Goal: Check status: Check status

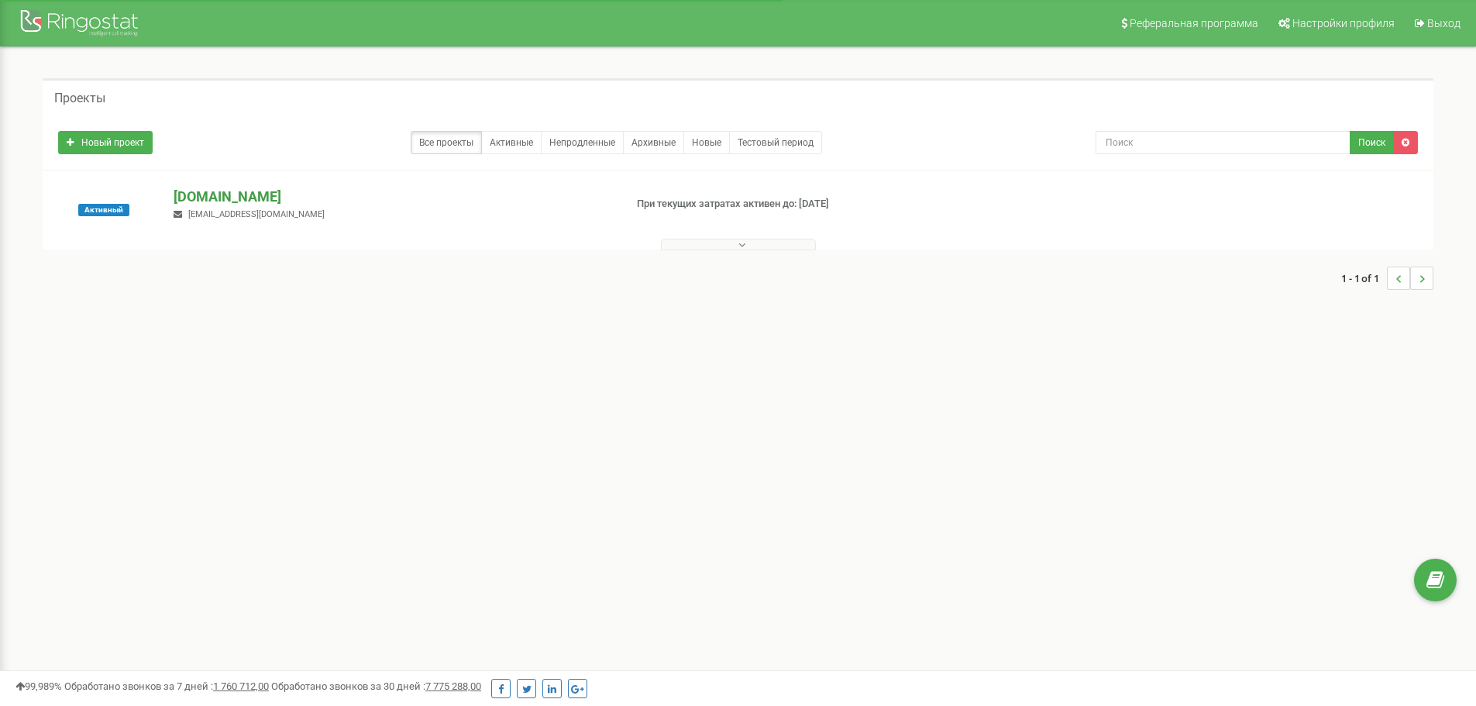
click at [243, 199] on p "[DOMAIN_NAME]" at bounding box center [393, 197] width 438 height 20
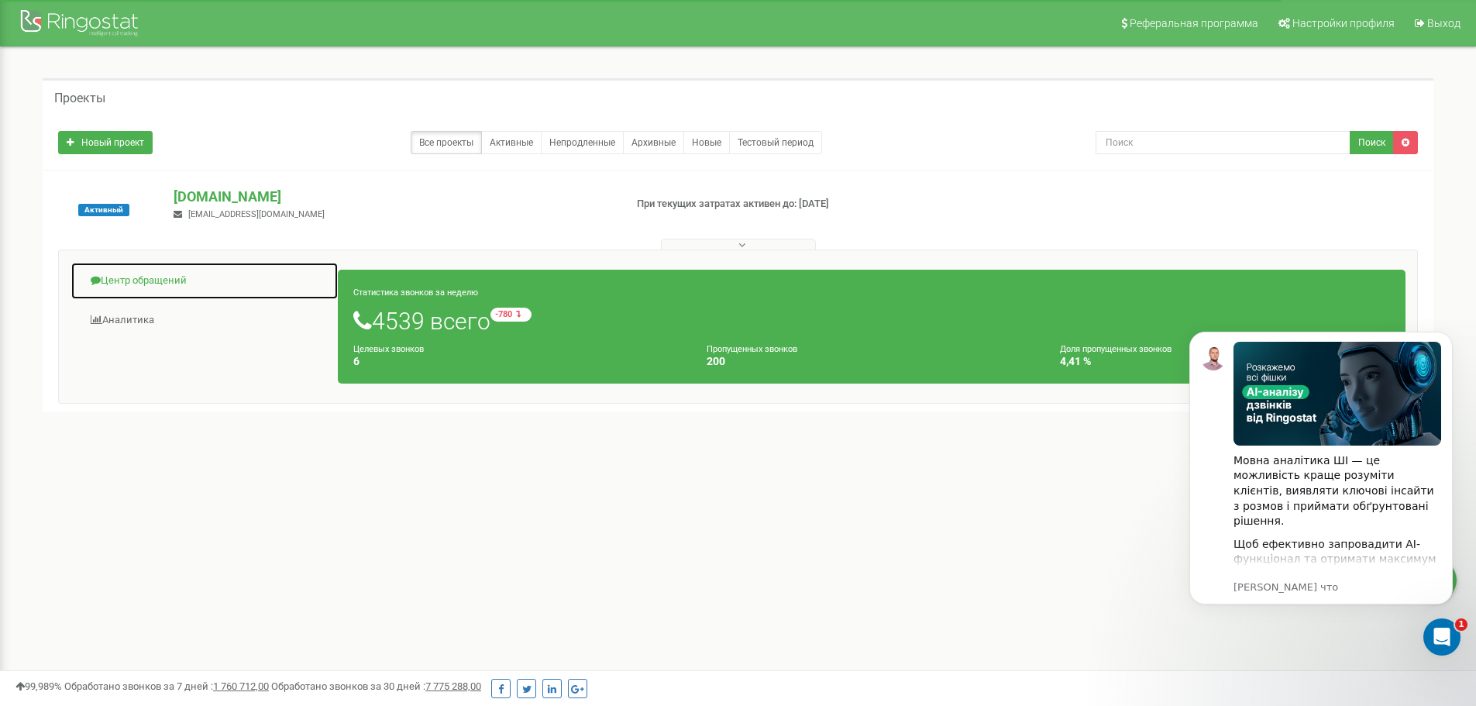
click at [167, 277] on link "Центр обращений" at bounding box center [205, 281] width 268 height 38
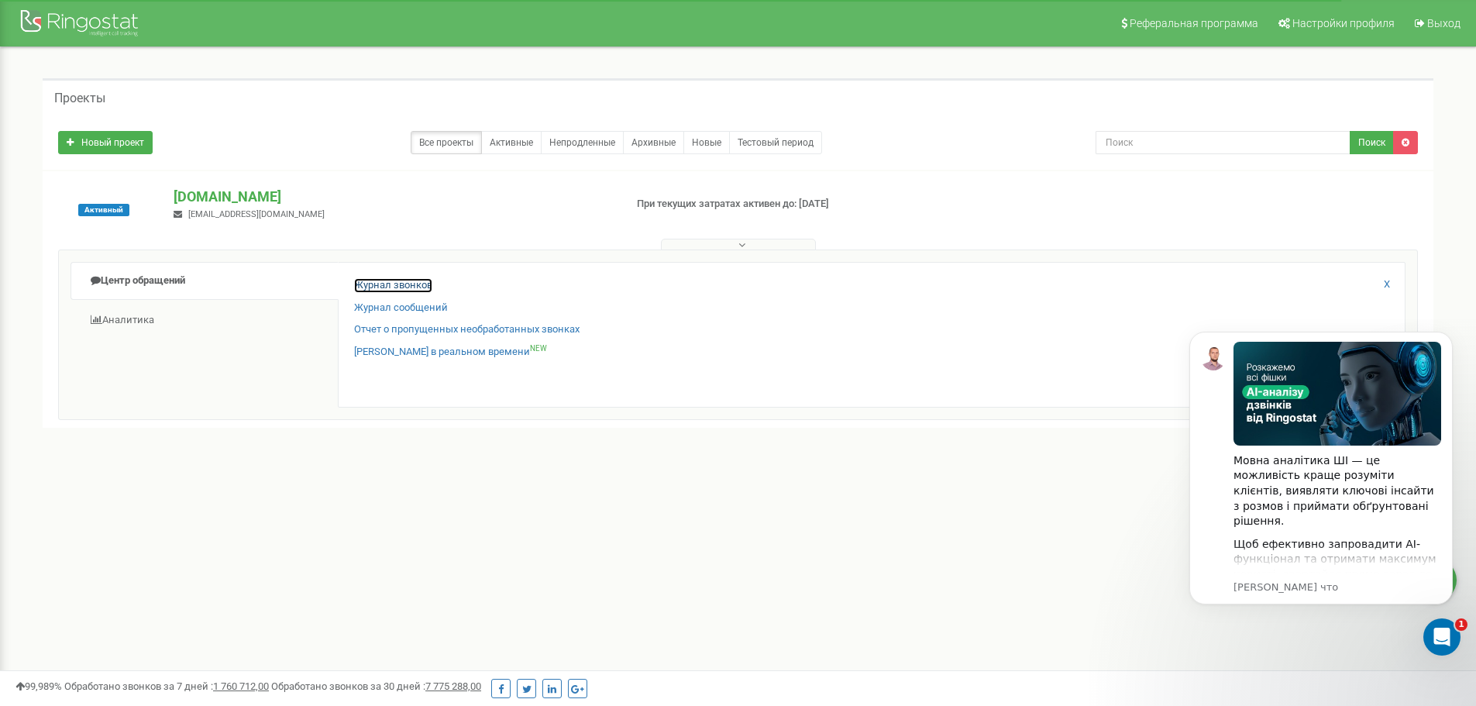
click at [397, 283] on link "Журнал звонков" at bounding box center [393, 285] width 78 height 15
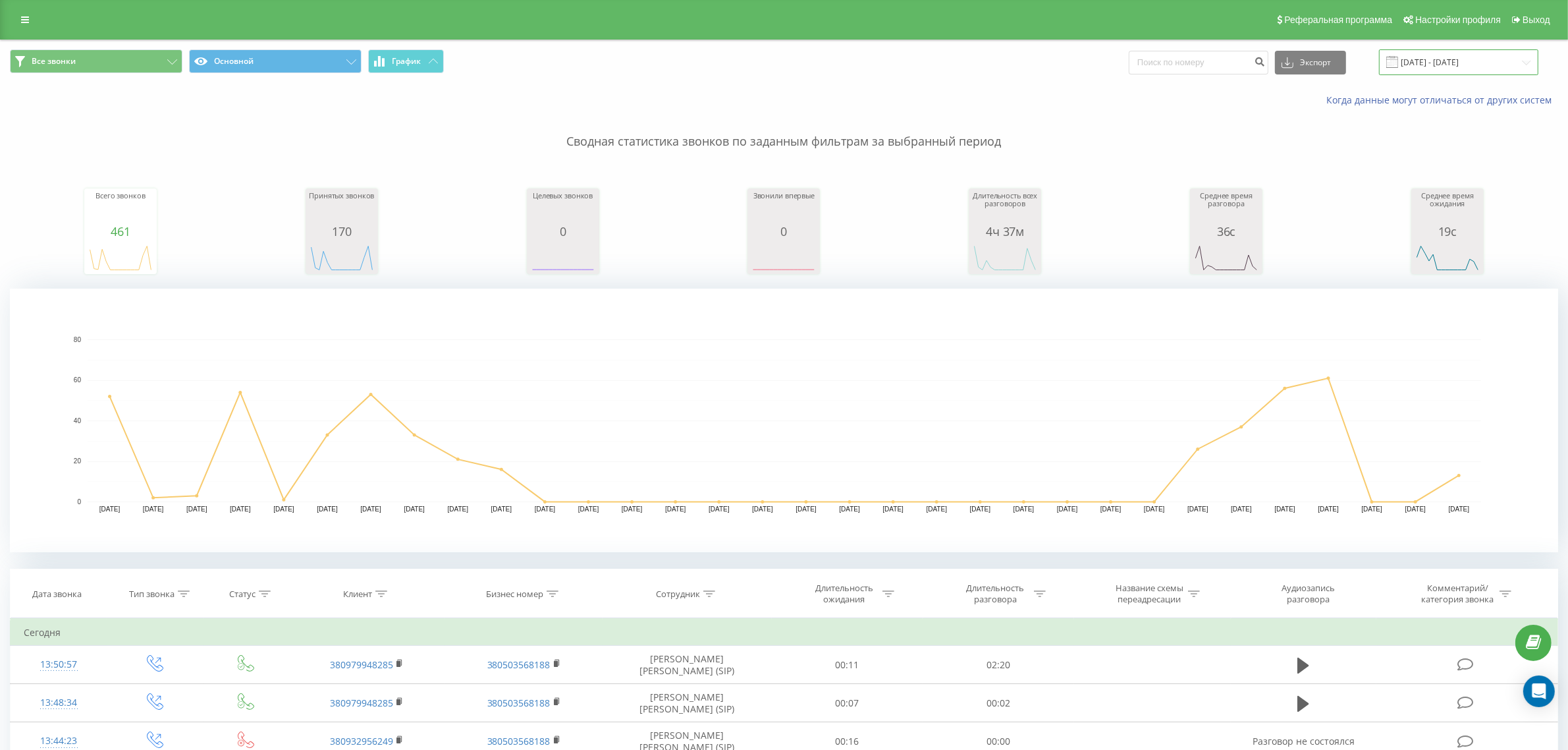
click at [1441, 60] on input "22.07.2025 - 22.08.2025" at bounding box center [1459, 62] width 160 height 26
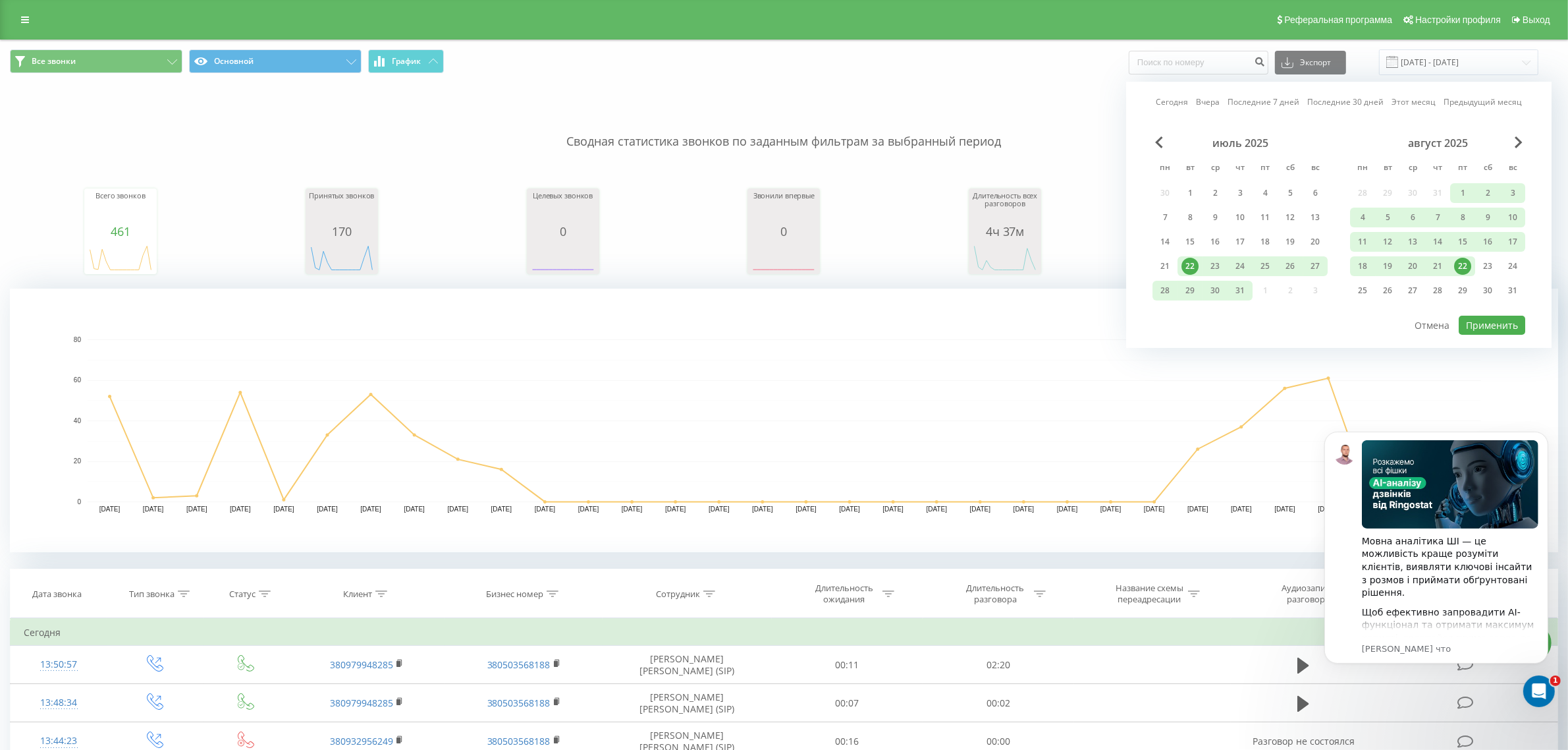
click at [1180, 101] on link "Сегодня" at bounding box center [1172, 101] width 32 height 13
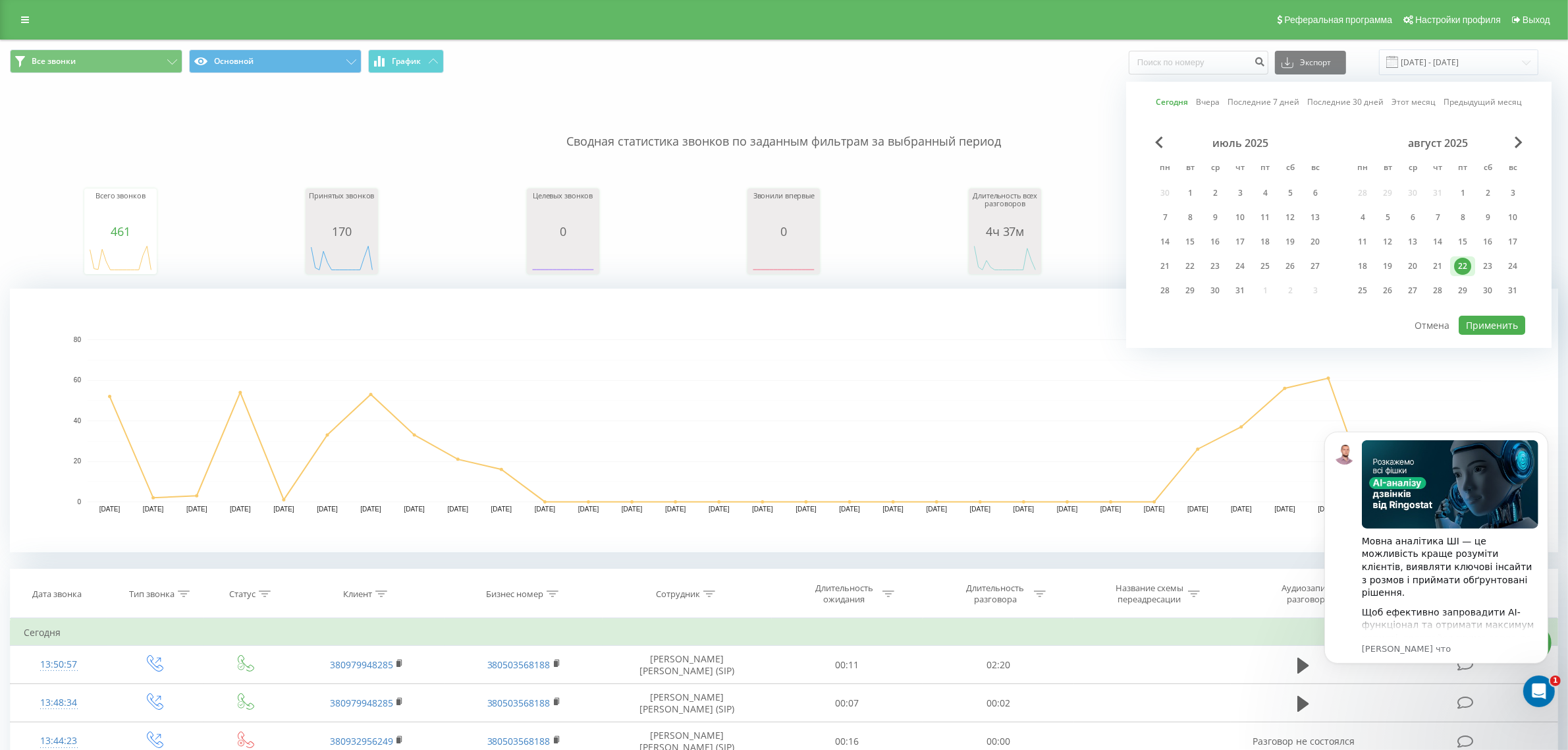
click at [1491, 315] on div at bounding box center [1339, 315] width 373 height 2
click at [1474, 327] on button "Применить" at bounding box center [1492, 325] width 66 height 19
type input "22.08.2025 - 22.08.2025"
